Goal: Transaction & Acquisition: Obtain resource

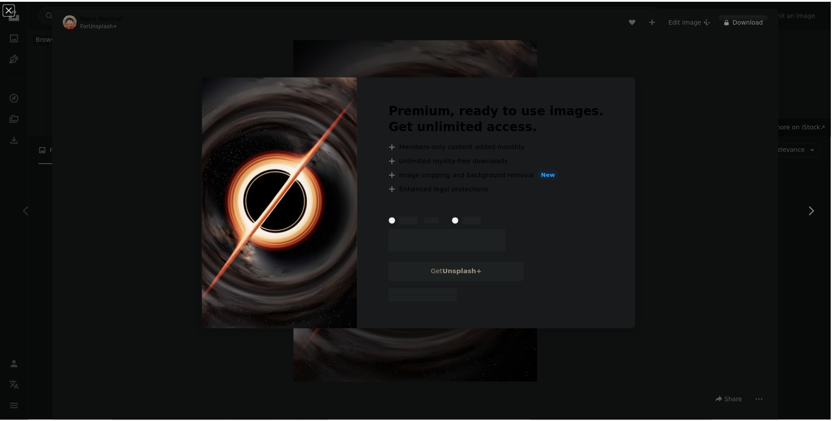
scroll to position [146, 0]
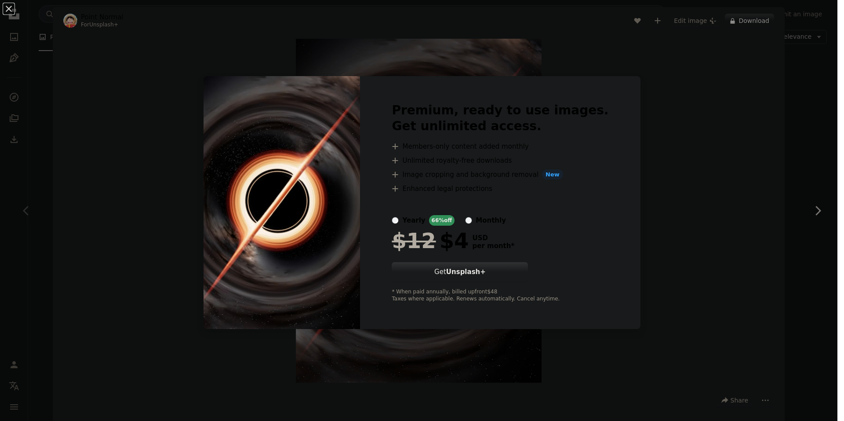
click at [675, 60] on div "An X shape Premium, ready to use images. Get unlimited access. A plus sign Memb…" at bounding box center [422, 210] width 844 height 421
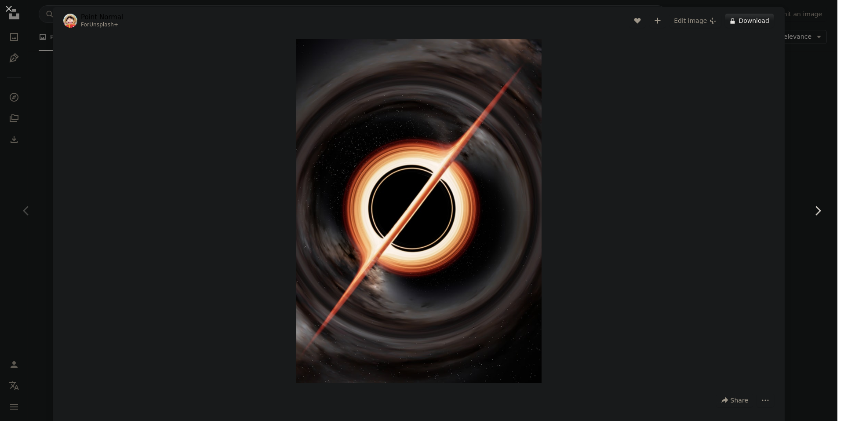
click at [774, 36] on div "Zoom in" at bounding box center [419, 210] width 732 height 352
drag, startPoint x: 24, startPoint y: 58, endPoint x: 48, endPoint y: 58, distance: 23.7
click at [26, 58] on div "An X shape Chevron left Chevron right Point Normal For Unsplash+ A heart A plus…" at bounding box center [422, 210] width 844 height 421
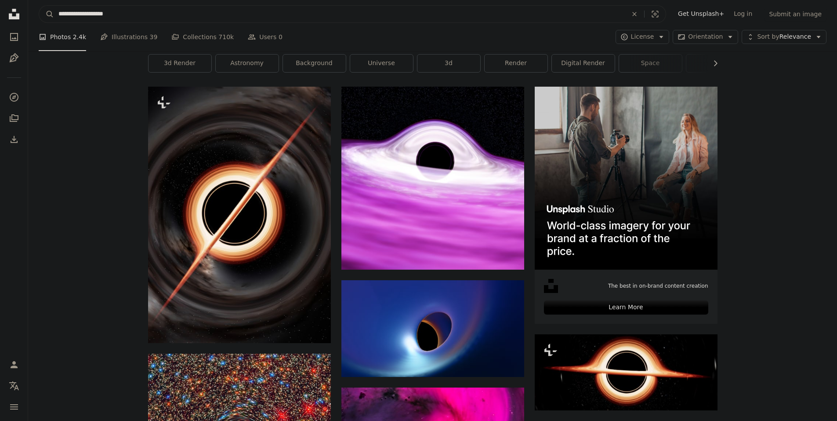
click at [292, 14] on input "**********" at bounding box center [339, 14] width 571 height 17
type input "**********"
click at [39, 6] on button "A magnifying glass" at bounding box center [46, 14] width 15 height 17
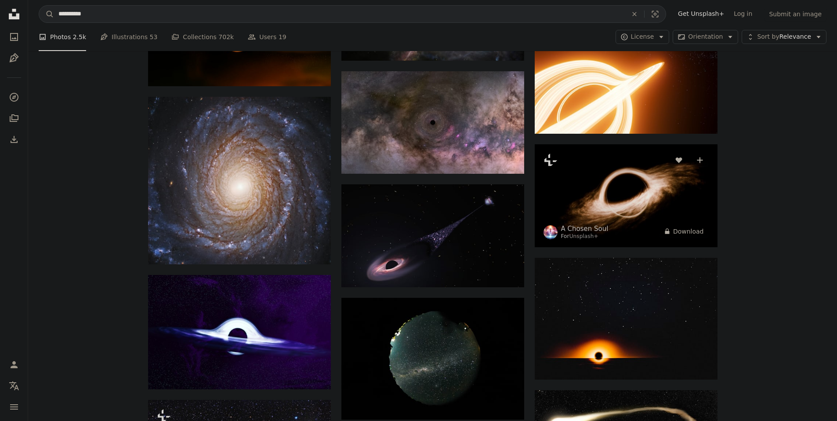
scroll to position [293, 0]
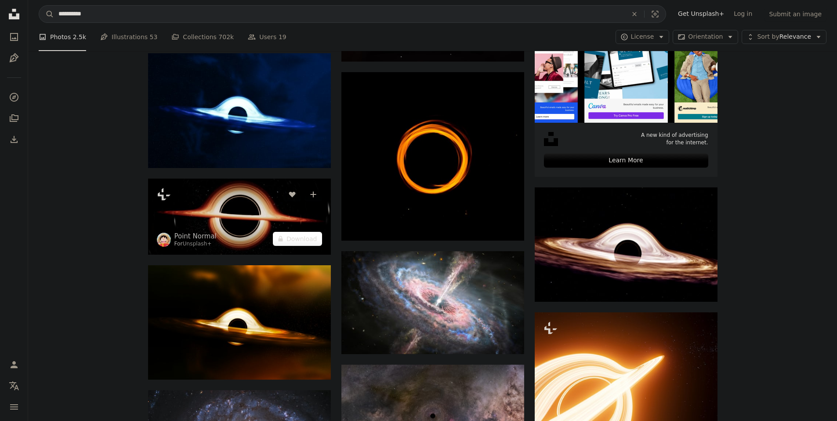
click at [296, 239] on button "A lock Download" at bounding box center [297, 239] width 49 height 14
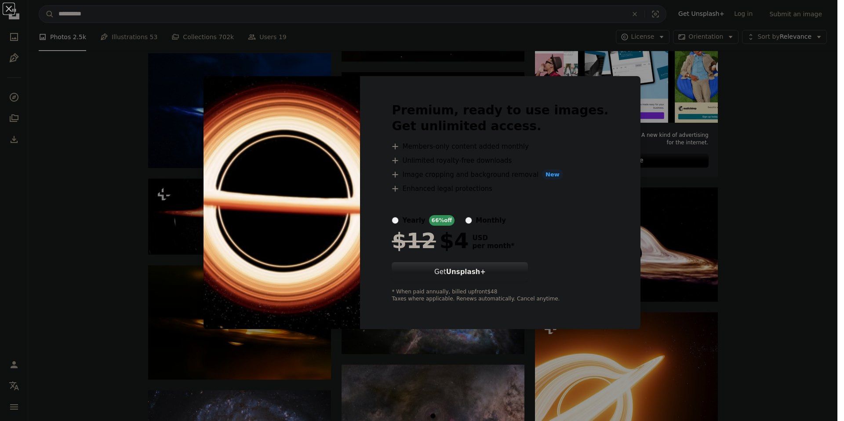
click at [644, 96] on div "An X shape Premium, ready to use images. Get unlimited access. A plus sign Memb…" at bounding box center [422, 210] width 844 height 421
